Goal: Check status: Check status

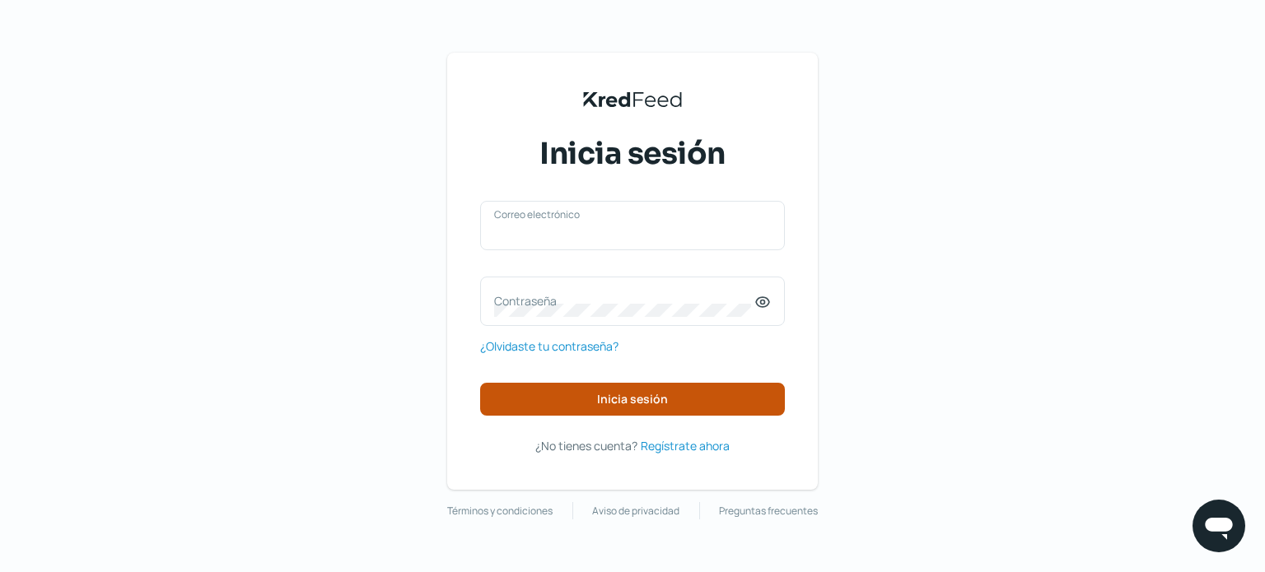
type input "[EMAIL_ADDRESS][DOMAIN_NAME]"
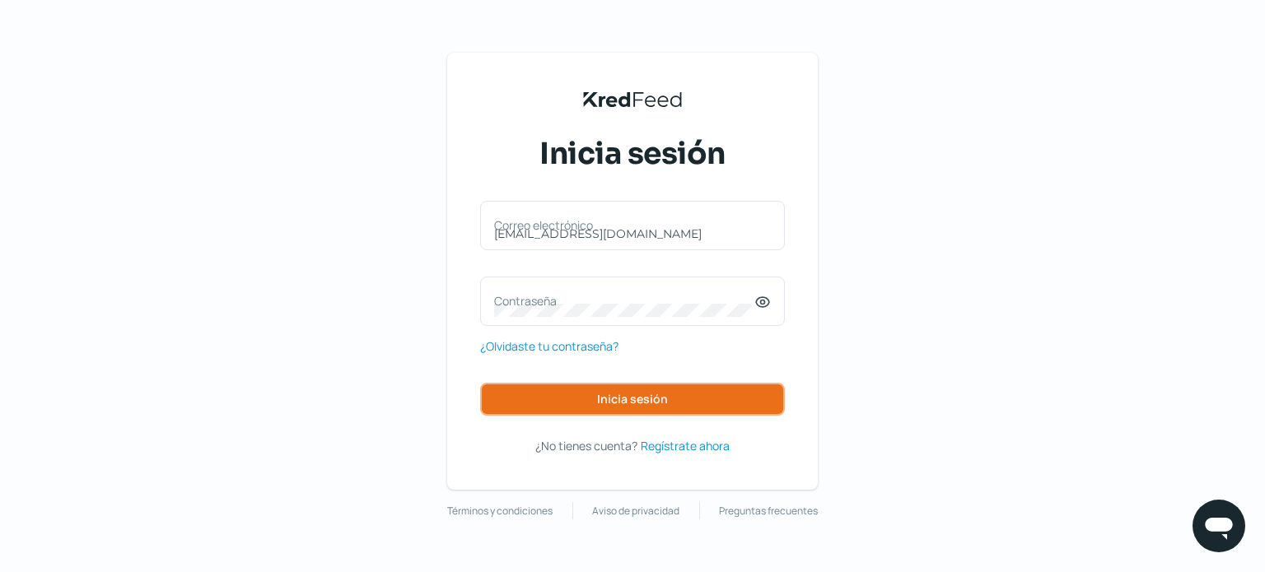
click at [580, 394] on button "Inicia sesión" at bounding box center [632, 399] width 305 height 33
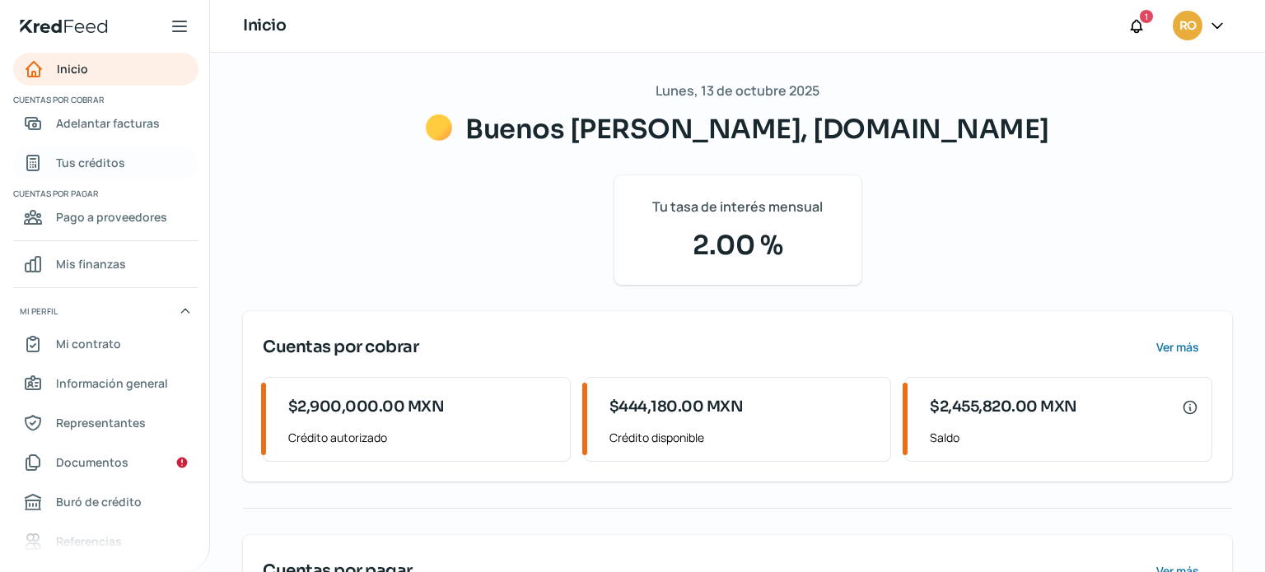
click at [98, 158] on span "Tus créditos" at bounding box center [90, 162] width 69 height 21
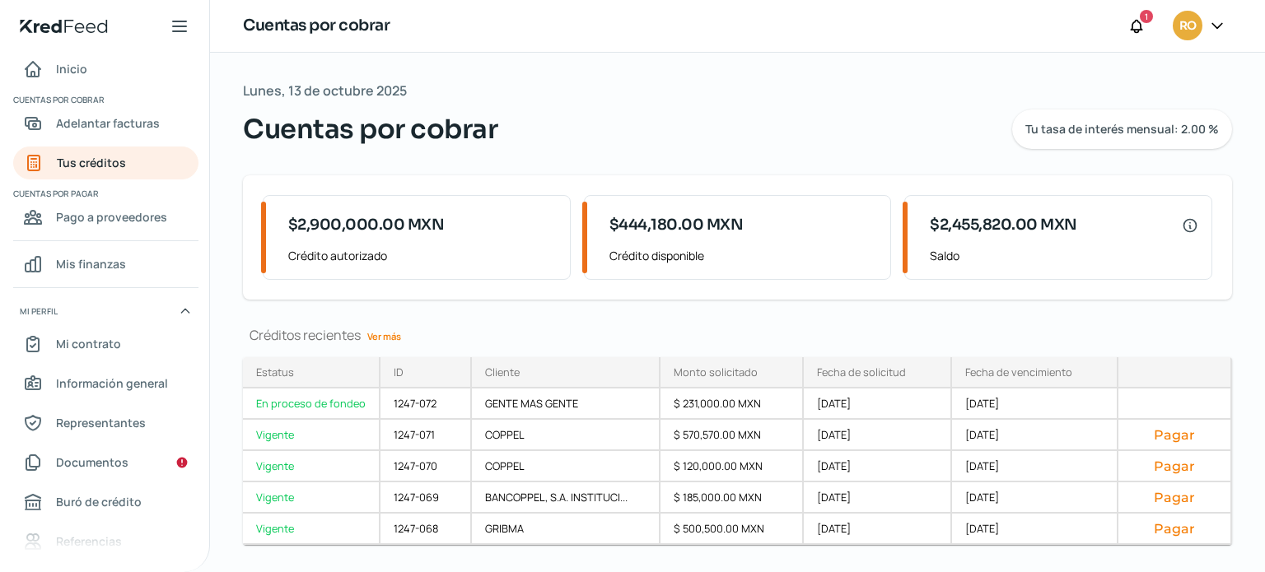
click at [390, 338] on link "Ver más" at bounding box center [384, 337] width 47 height 26
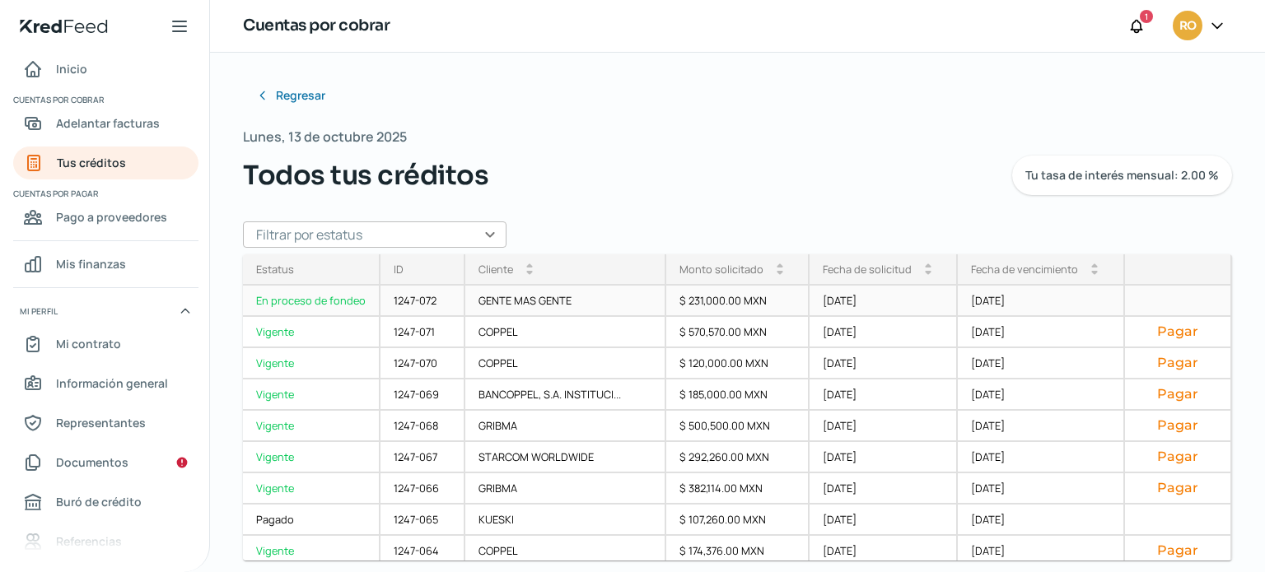
click at [333, 310] on div "En proceso de fondeo" at bounding box center [311, 301] width 137 height 31
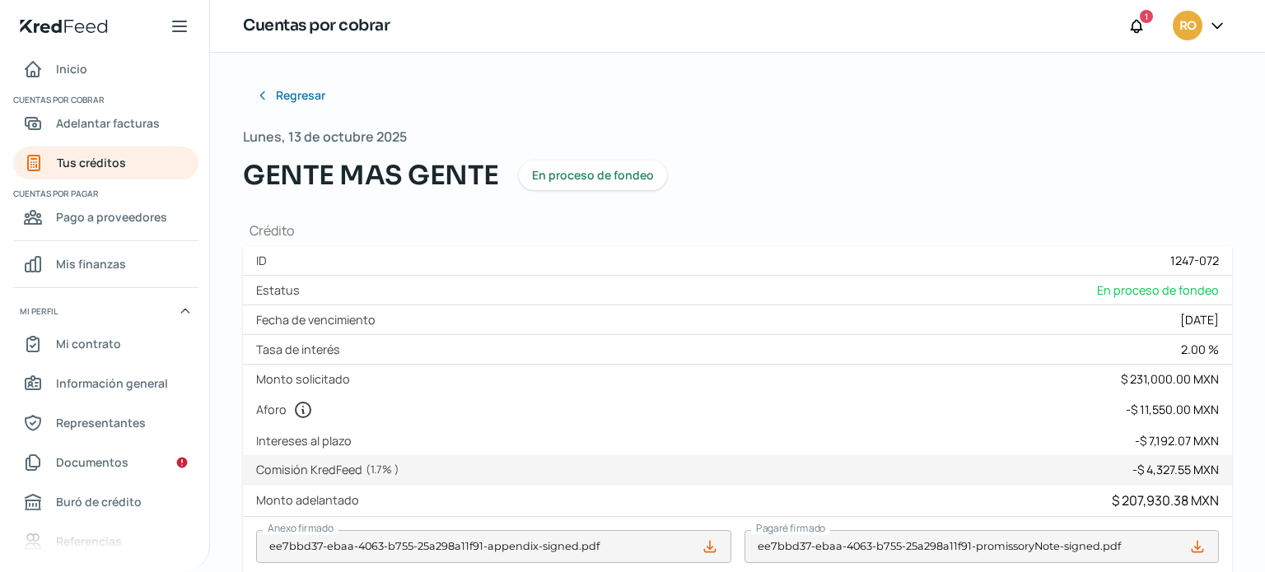
scroll to position [454, 0]
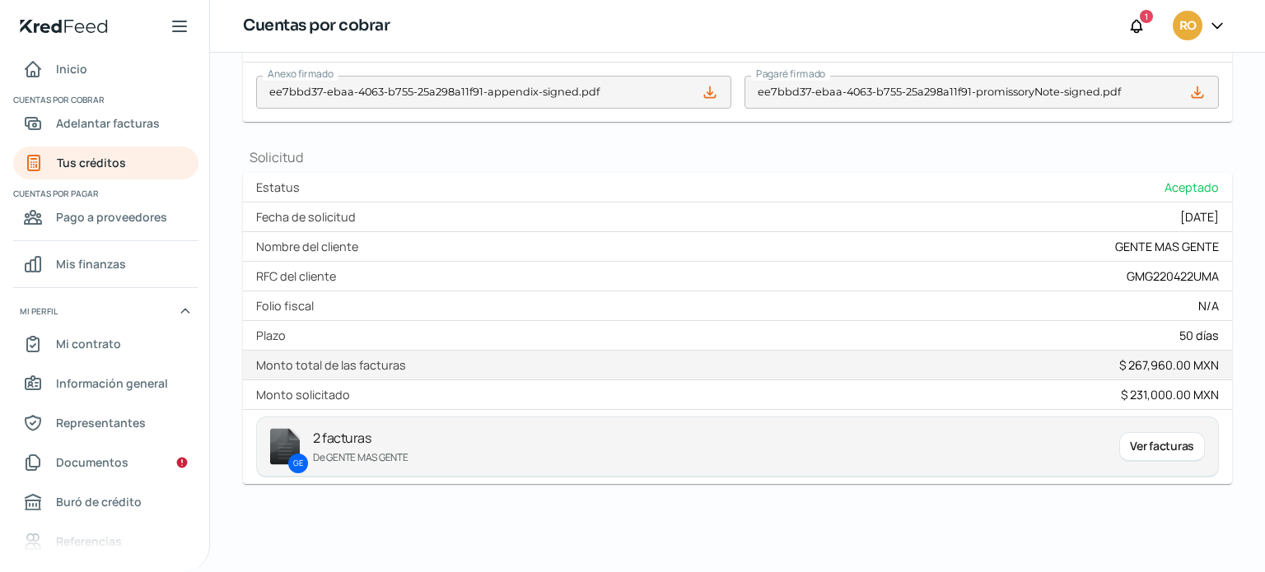
click at [1258, 403] on div "Regresar Lunes, 13 de octubre 2025 GENTE MAS GENTE En proceso de fondeo Crédito…" at bounding box center [737, 312] width 1055 height 519
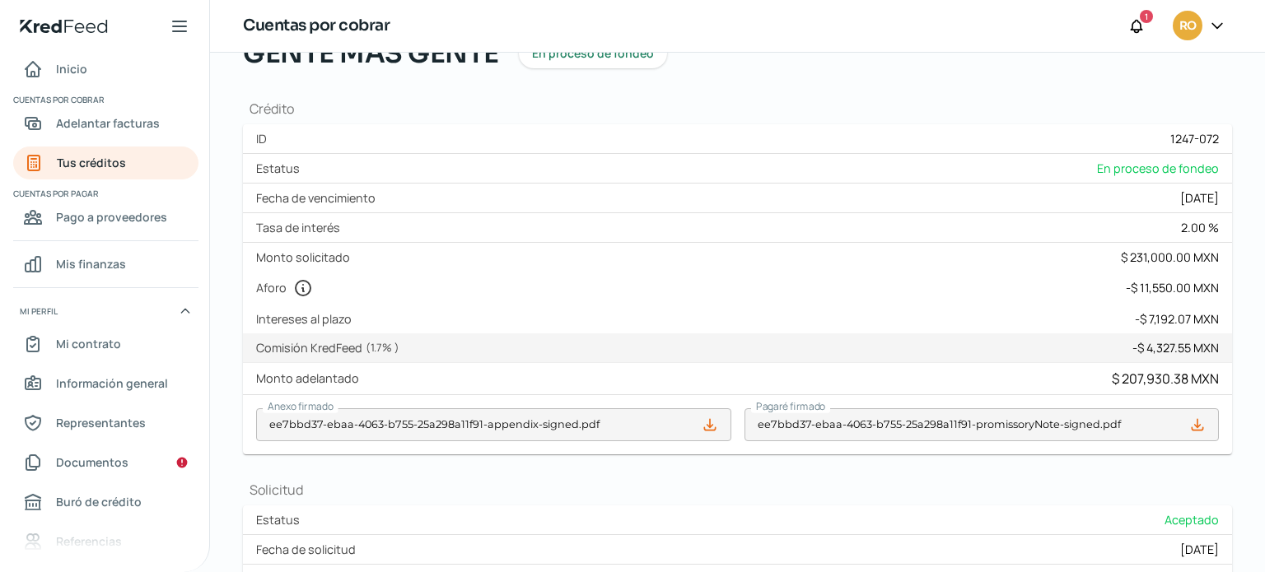
scroll to position [119, 0]
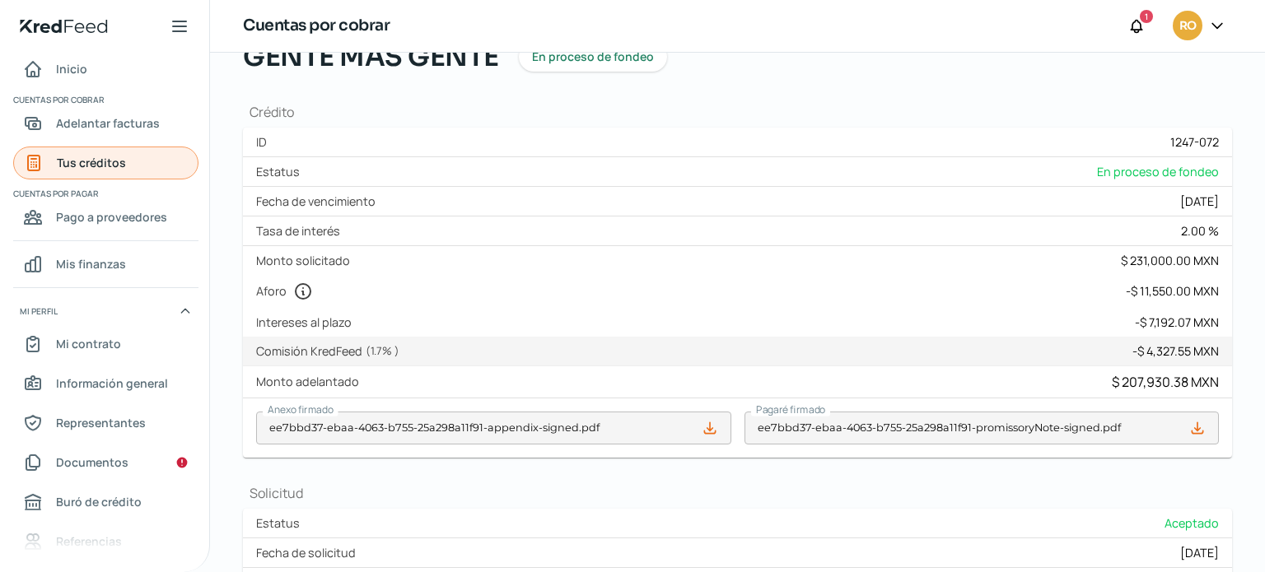
click at [92, 157] on span "Tus créditos" at bounding box center [91, 162] width 69 height 21
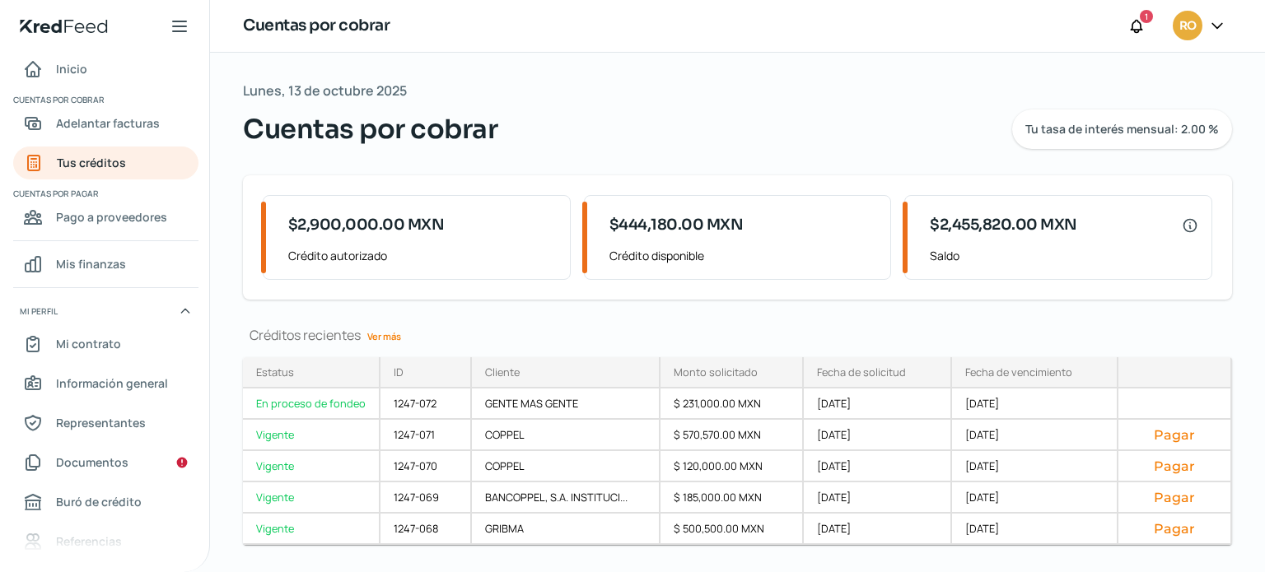
click at [392, 335] on link "Ver más" at bounding box center [384, 337] width 47 height 26
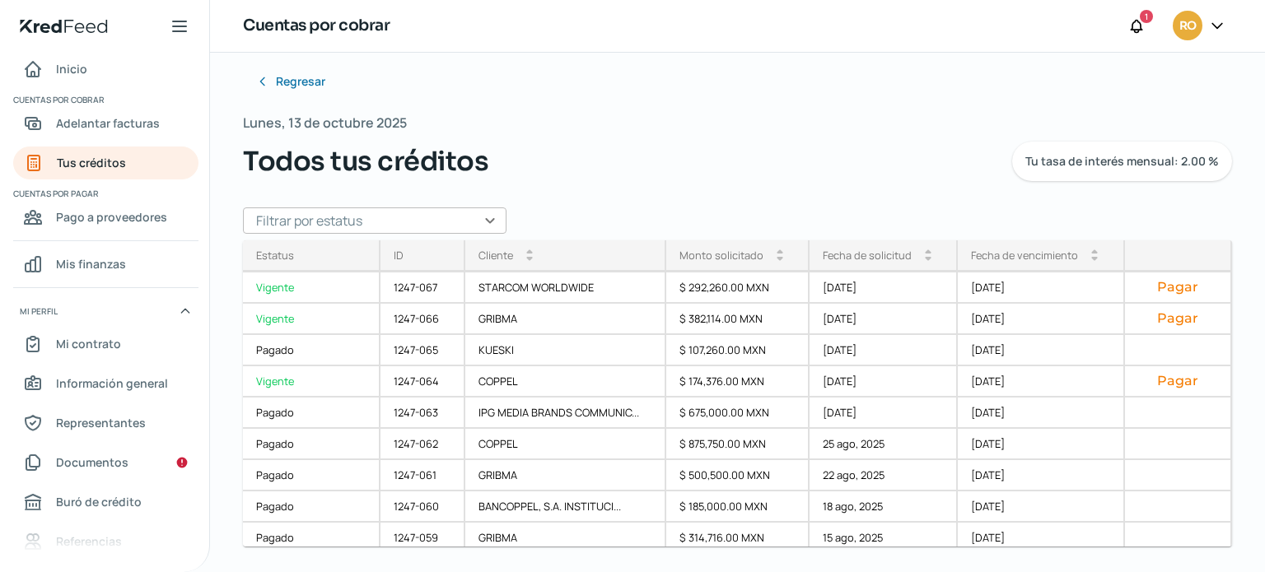
scroll to position [157, 0]
click at [1166, 380] on button "Pagar" at bounding box center [1177, 379] width 79 height 16
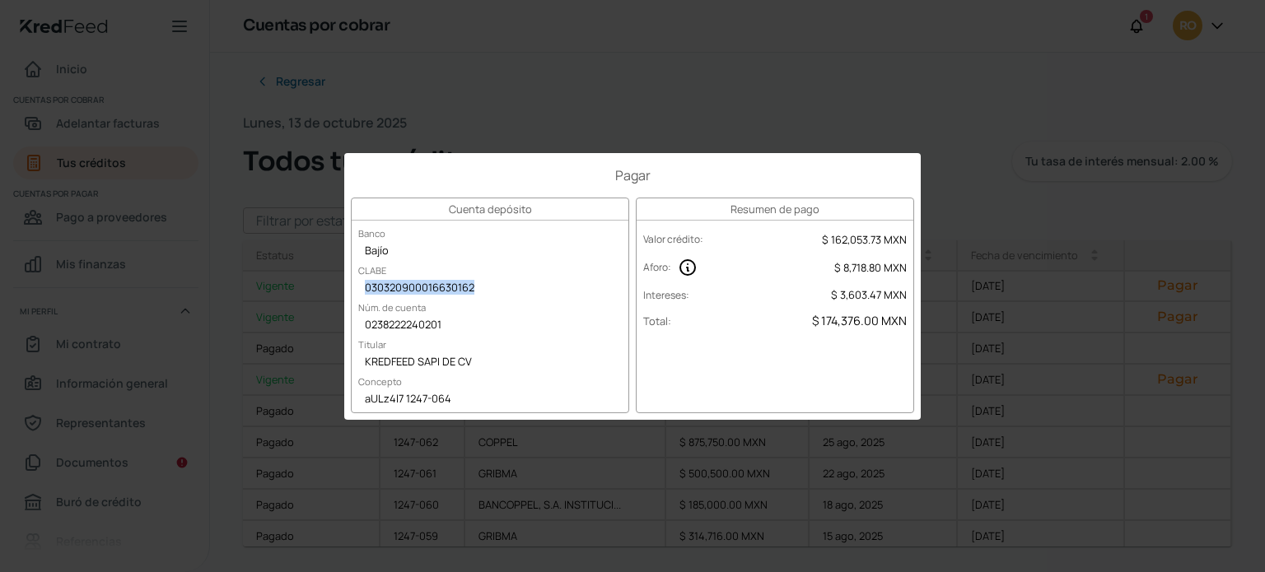
click at [468, 288] on div "030320900016630162" at bounding box center [490, 289] width 277 height 25
drag, startPoint x: 999, startPoint y: 222, endPoint x: 1027, endPoint y: 239, distance: 32.5
click at [1000, 222] on div "Pagar Cuenta depósito Banco Bajío CLABE 030320900016630162 Núm. de cuenta 02382…" at bounding box center [632, 286] width 1265 height 572
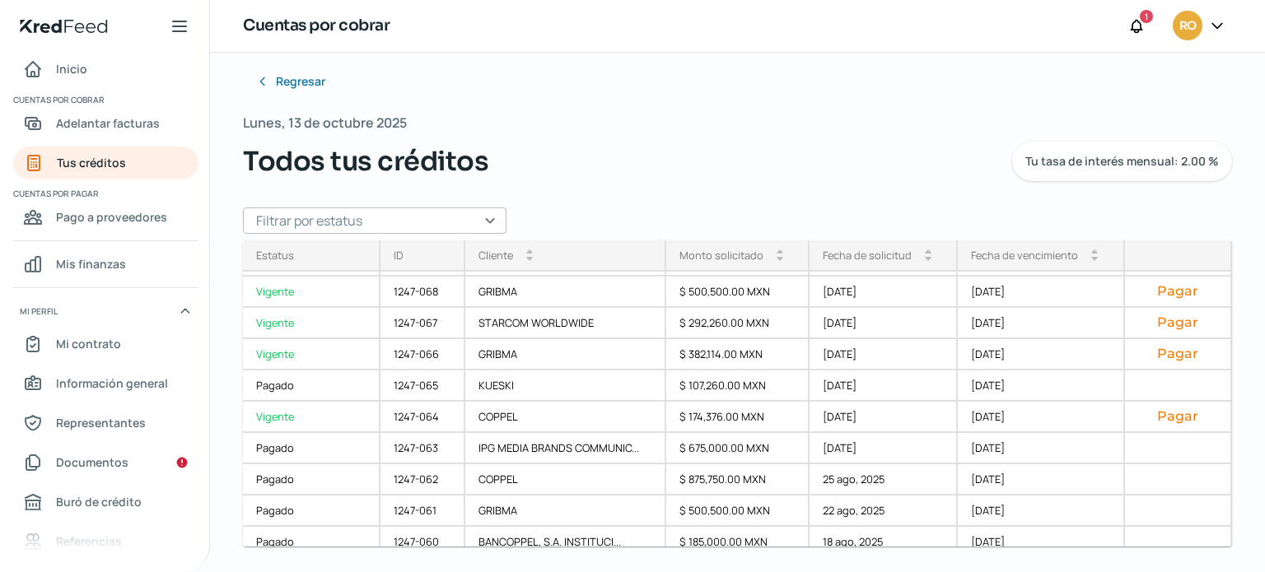
scroll to position [131, 0]
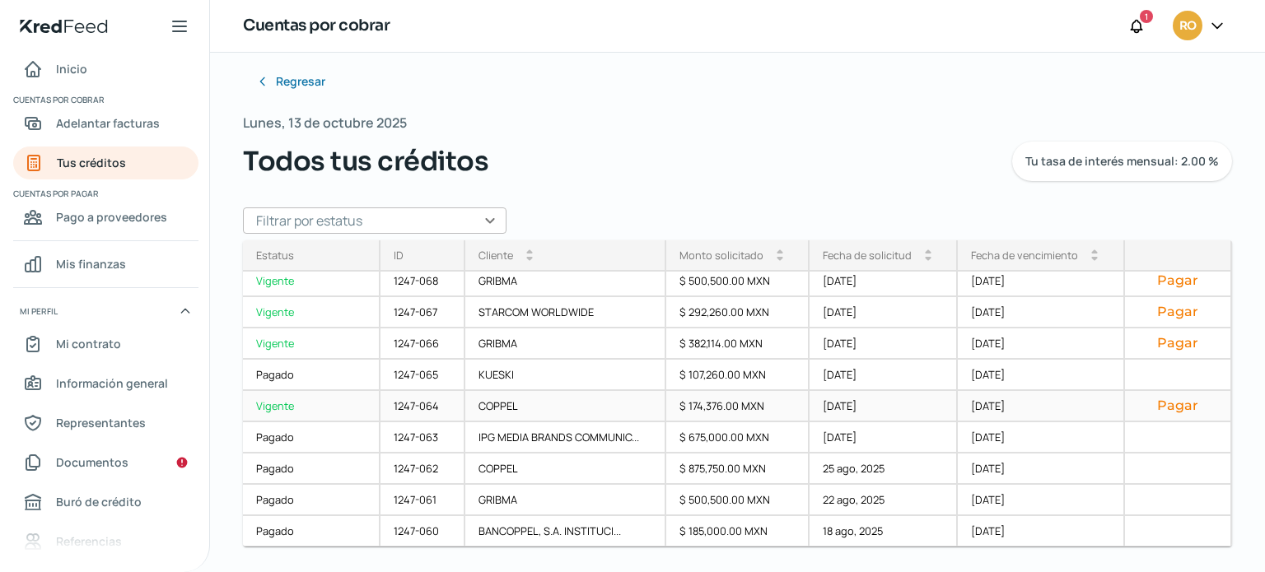
click at [1165, 404] on button "Pagar" at bounding box center [1177, 406] width 79 height 16
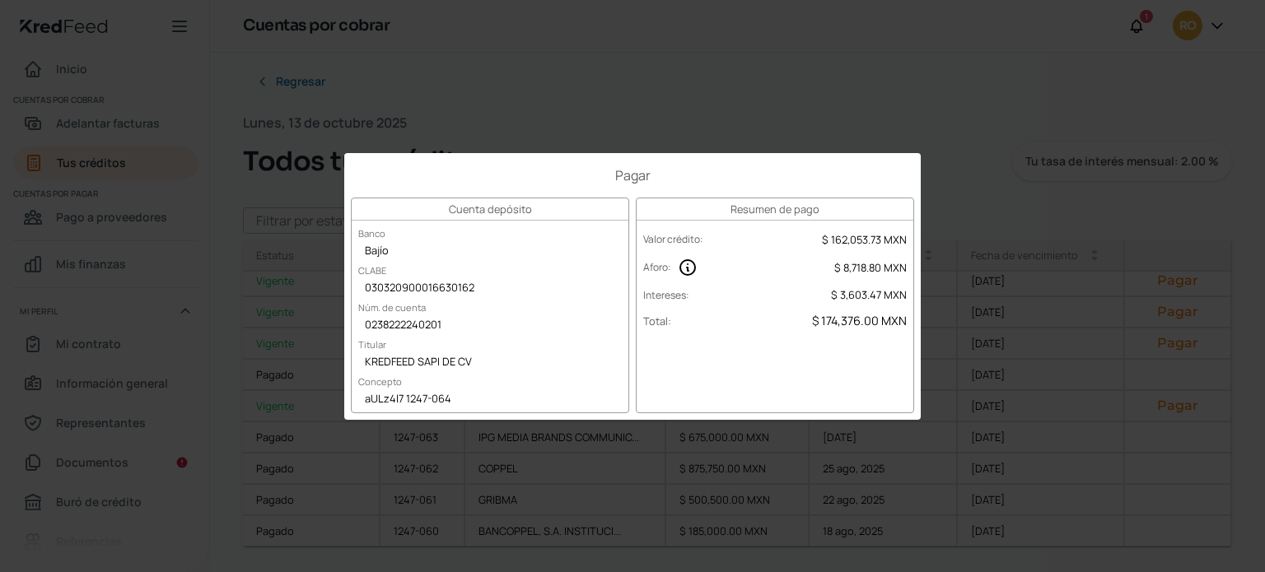
click at [951, 153] on div "Pagar Cuenta depósito Banco Bajío CLABE 030320900016630162 Núm. de cuenta 02382…" at bounding box center [632, 286] width 1265 height 572
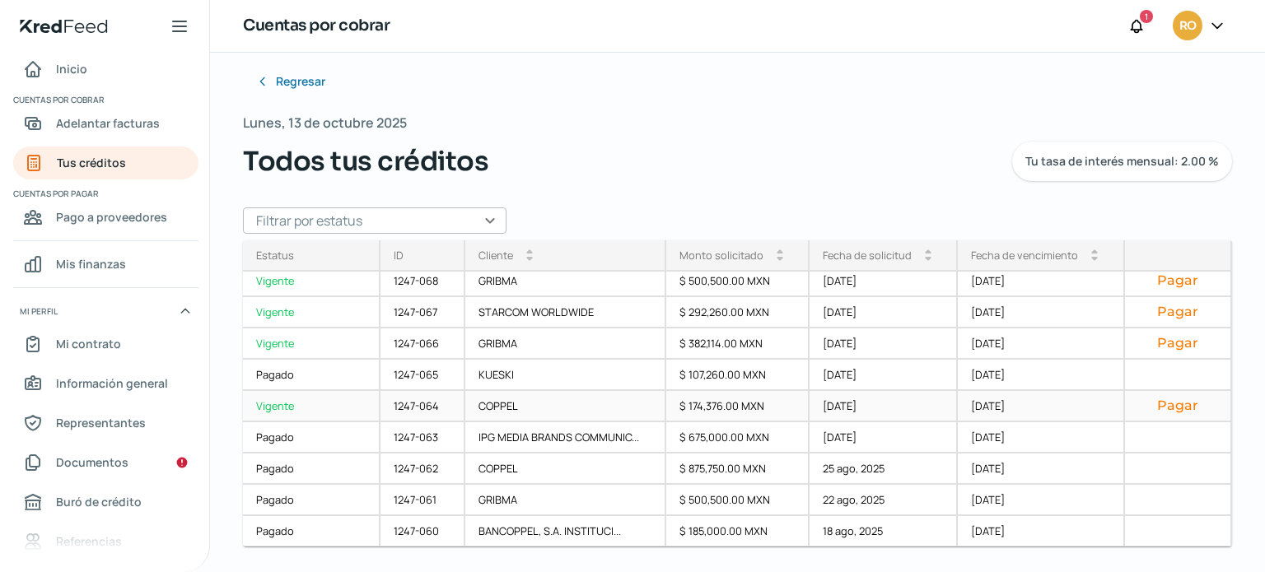
click at [1160, 401] on button "Pagar" at bounding box center [1177, 406] width 79 height 16
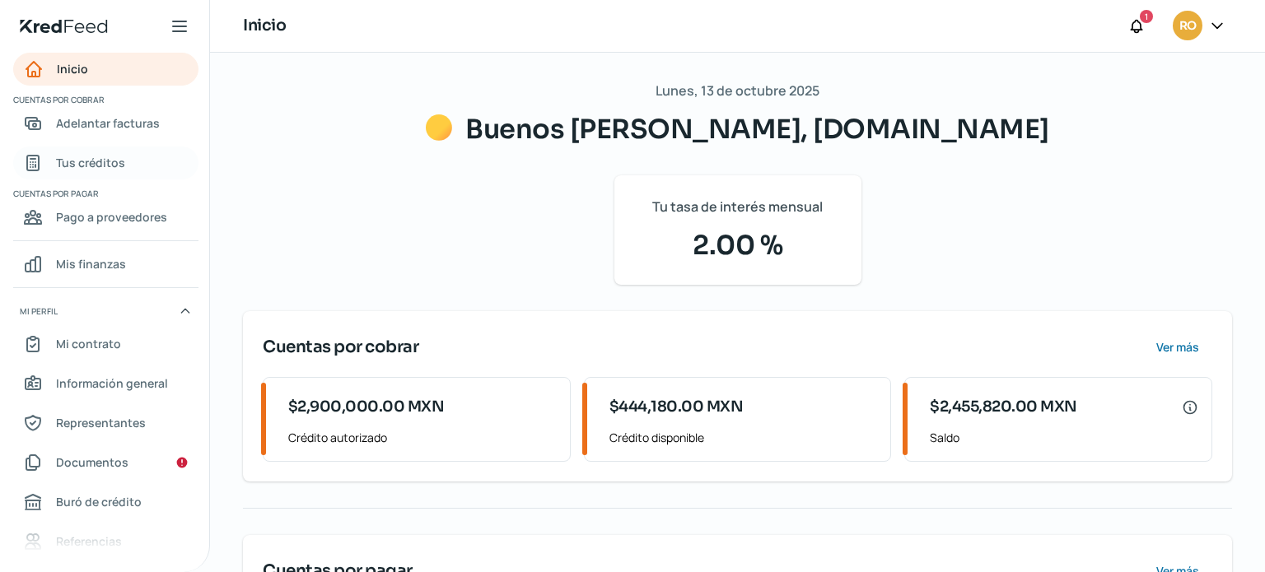
click at [87, 164] on span "Tus créditos" at bounding box center [90, 162] width 69 height 21
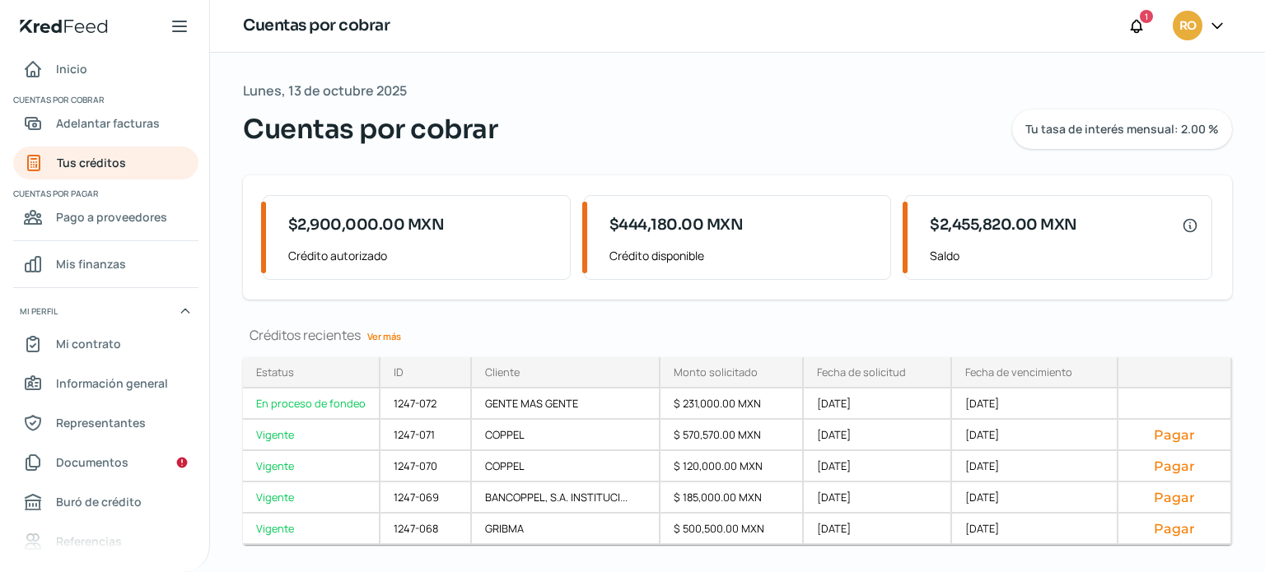
click at [398, 331] on link "Ver más" at bounding box center [384, 337] width 47 height 26
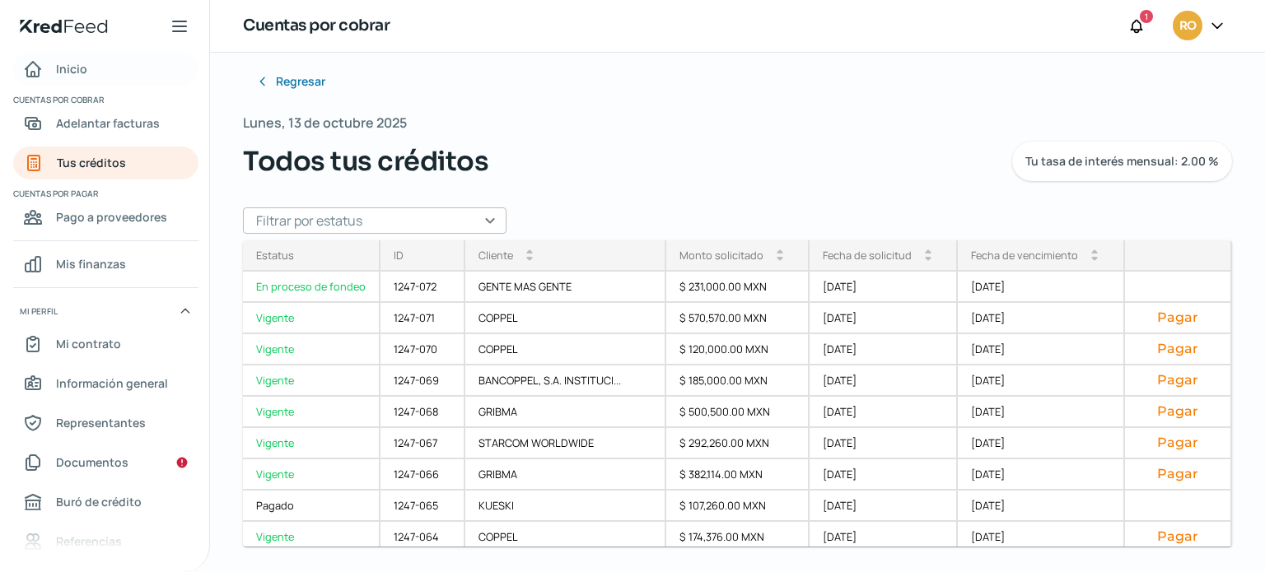
click at [92, 65] on link "Inicio" at bounding box center [105, 69] width 185 height 33
